Goal: Use online tool/utility: Utilize a website feature to perform a specific function

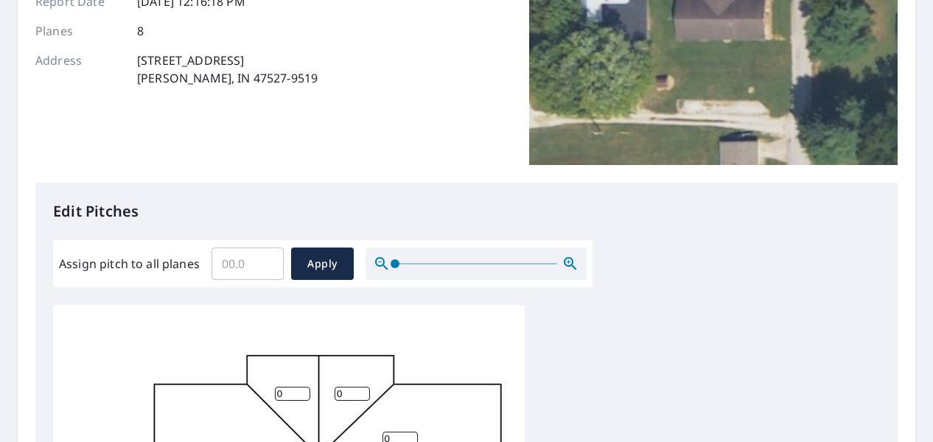
scroll to position [369, 0]
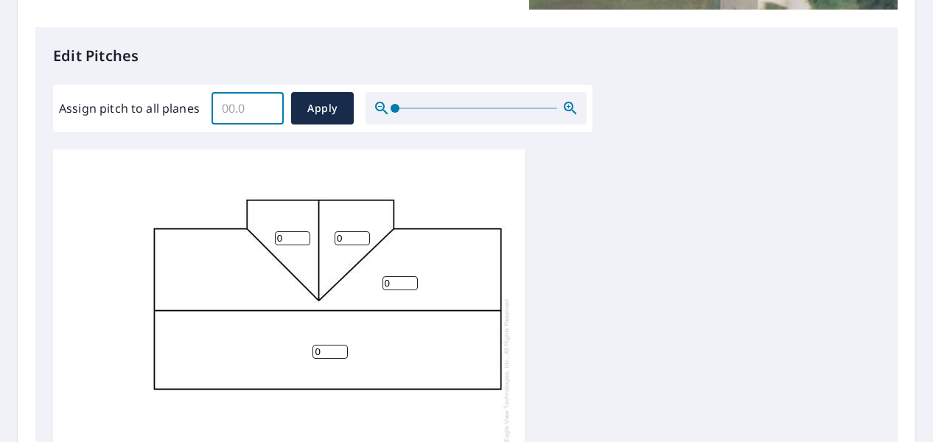
click at [248, 117] on input "Assign pitch to all planes" at bounding box center [248, 108] width 72 height 41
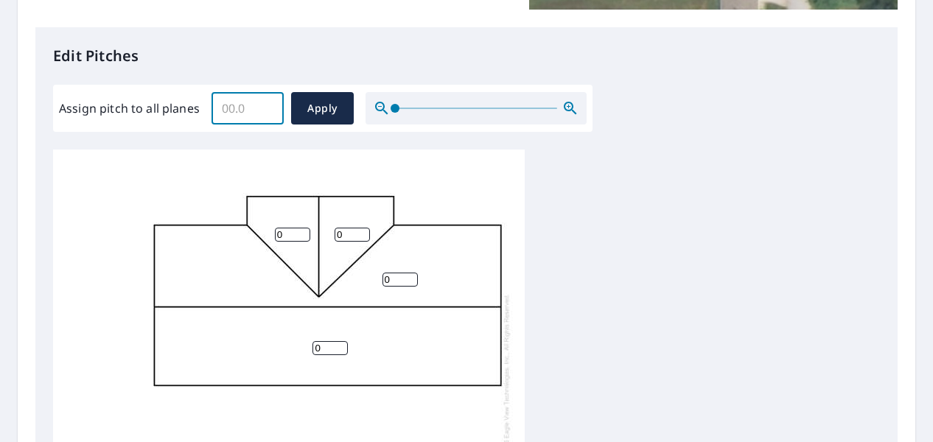
scroll to position [15, 0]
click at [302, 228] on input "0" at bounding box center [292, 235] width 35 height 14
type input "4"
click at [358, 228] on input "0" at bounding box center [352, 235] width 35 height 14
type input "4"
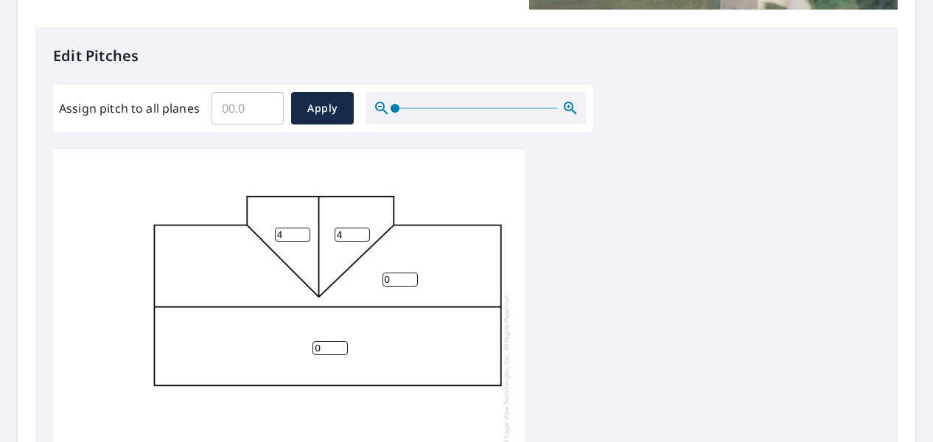
click at [329, 341] on input "0" at bounding box center [330, 348] width 35 height 14
type input "0"
type input "6"
type input "4"
click at [400, 273] on input "0" at bounding box center [400, 280] width 35 height 14
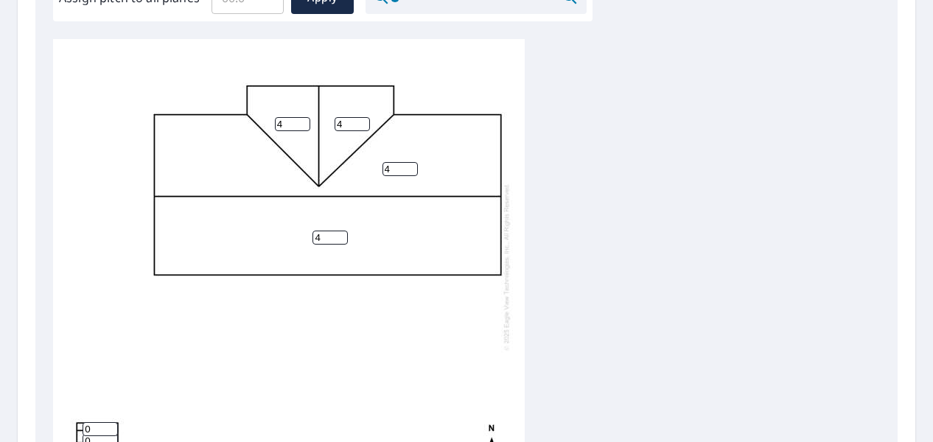
scroll to position [590, 0]
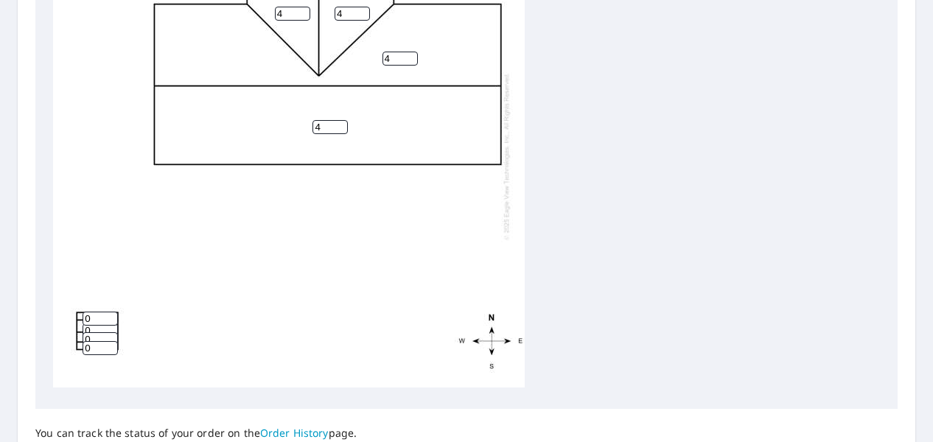
type input "4"
click at [91, 312] on input "0" at bounding box center [100, 319] width 35 height 14
type input "16"
click at [104, 324] on input "0" at bounding box center [100, 331] width 35 height 14
type input "16"
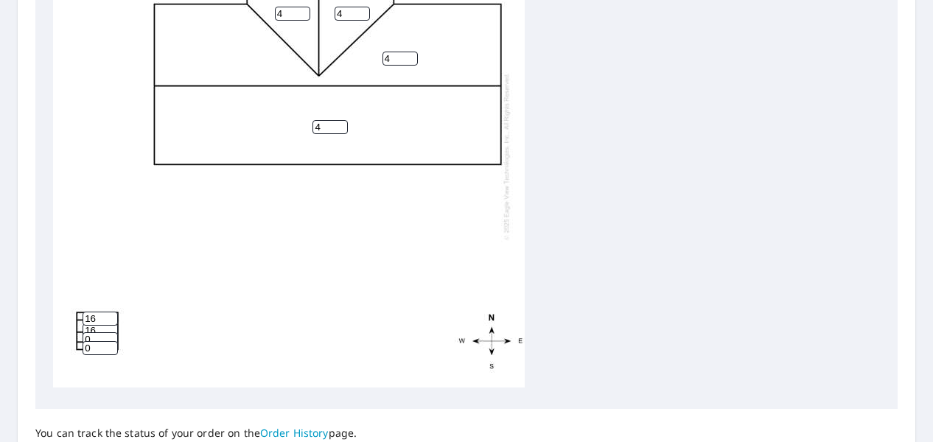
click at [109, 333] on input "0" at bounding box center [100, 340] width 35 height 14
type input "16"
click at [99, 341] on input "0" at bounding box center [100, 348] width 35 height 14
type input "16"
click at [415, 274] on div "4 4 4 4 16 16 16 16" at bounding box center [289, 156] width 472 height 463
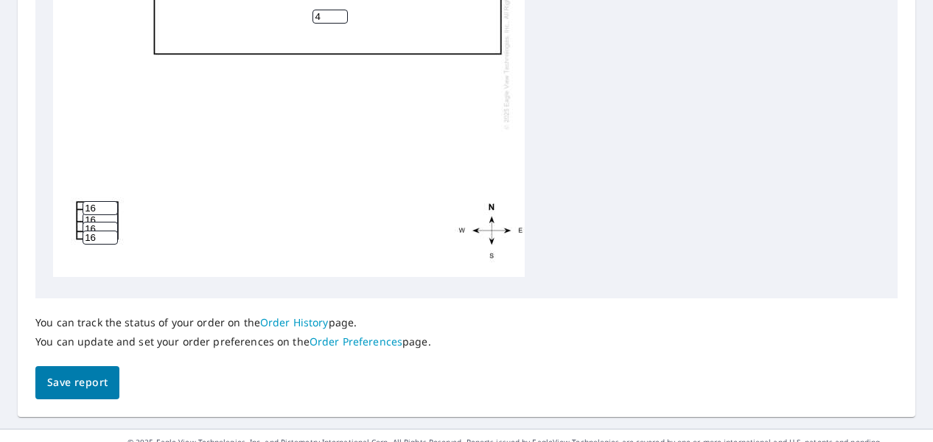
scroll to position [724, 0]
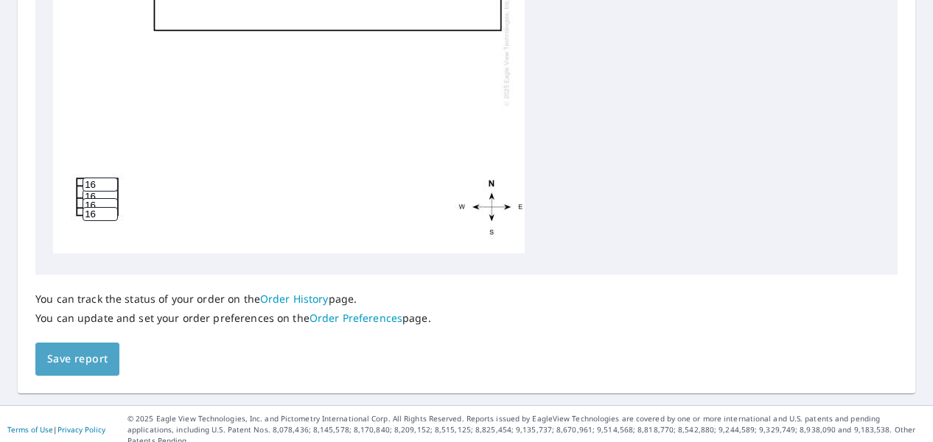
click at [100, 352] on span "Save report" at bounding box center [77, 359] width 60 height 18
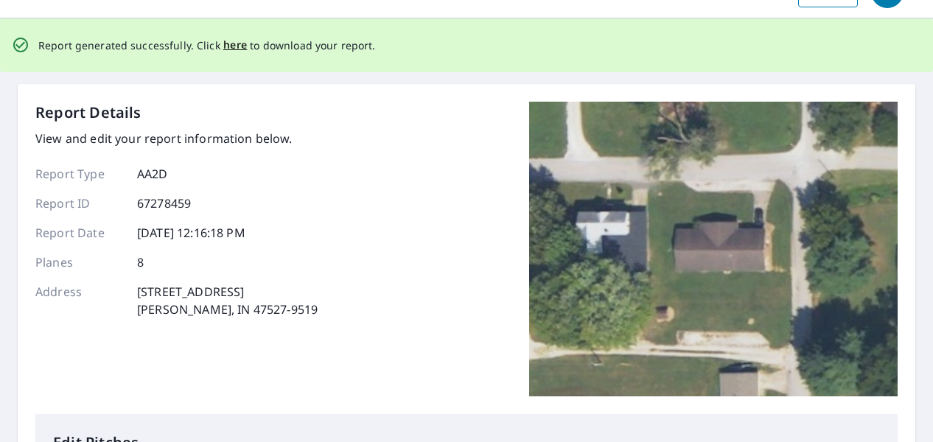
scroll to position [0, 0]
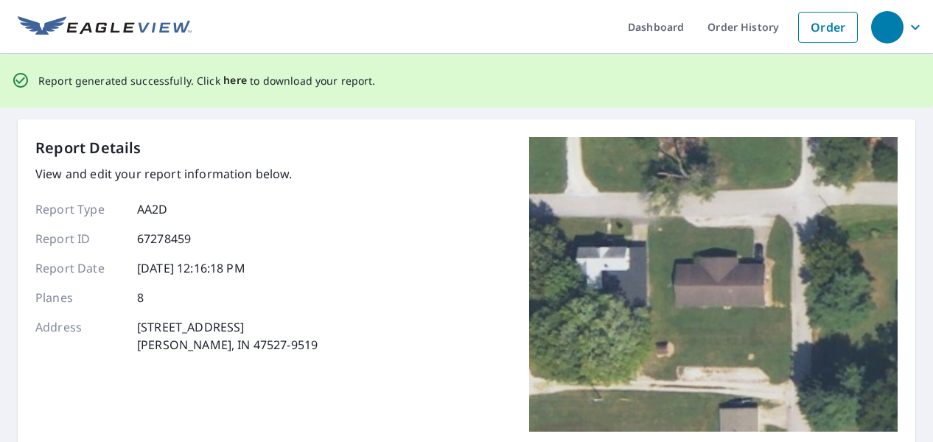
click at [229, 82] on span "here" at bounding box center [235, 81] width 24 height 18
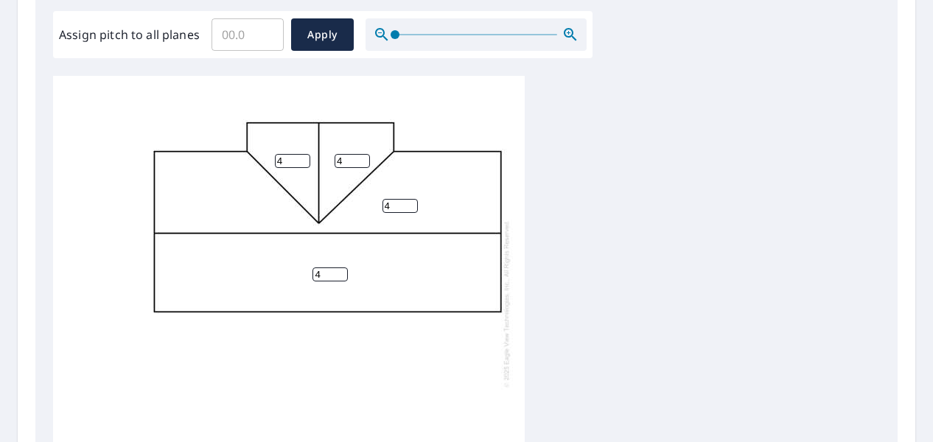
scroll to position [724, 0]
